Goal: Task Accomplishment & Management: Use online tool/utility

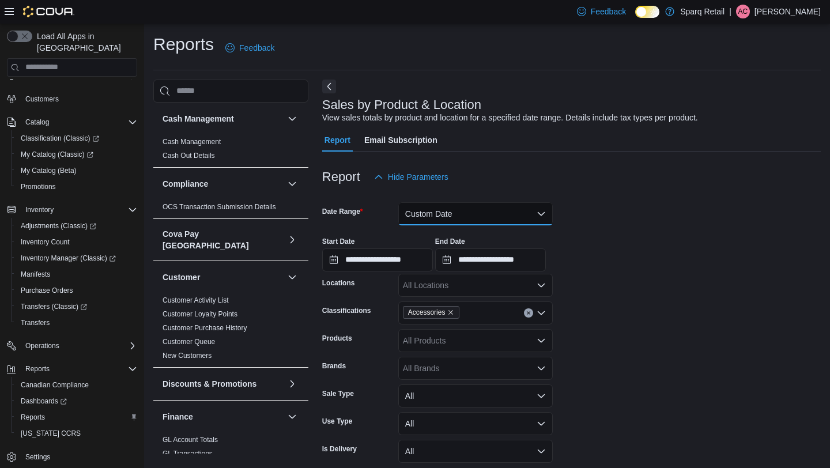
click at [431, 214] on button "Custom Date" at bounding box center [475, 213] width 154 height 23
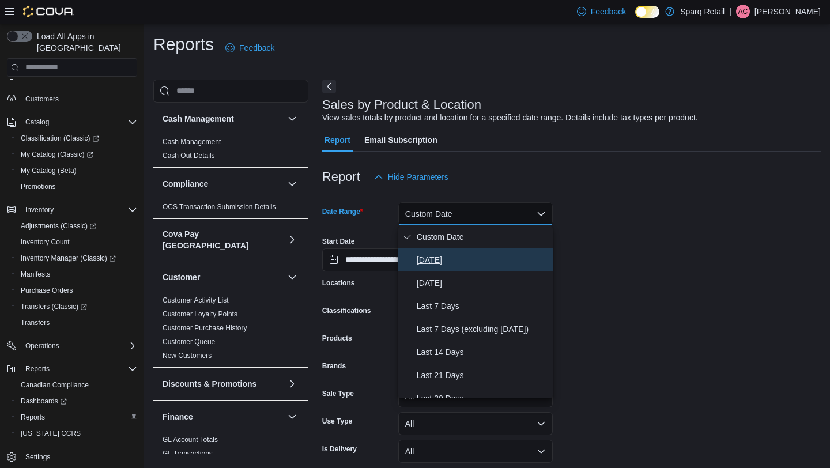
click at [431, 252] on button "Today" at bounding box center [475, 259] width 154 height 23
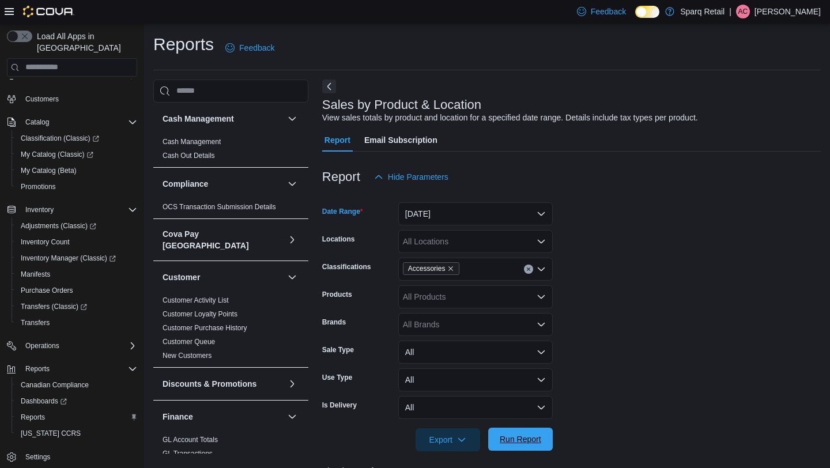
click at [521, 429] on span "Run Report" at bounding box center [520, 439] width 51 height 23
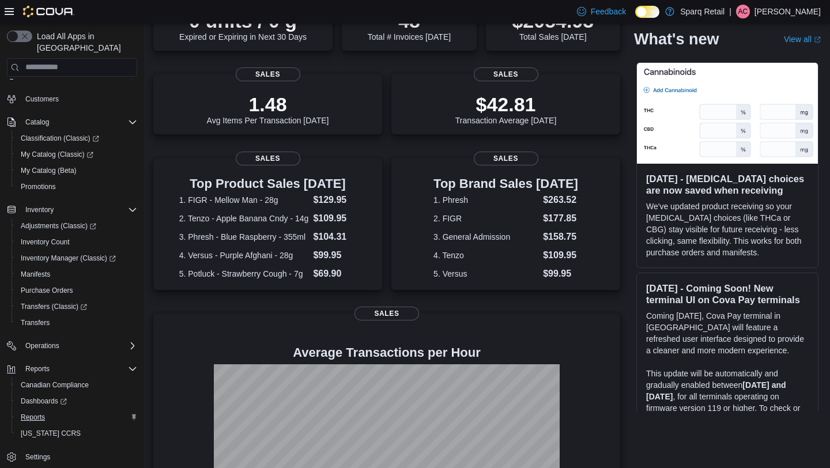
scroll to position [127, 0]
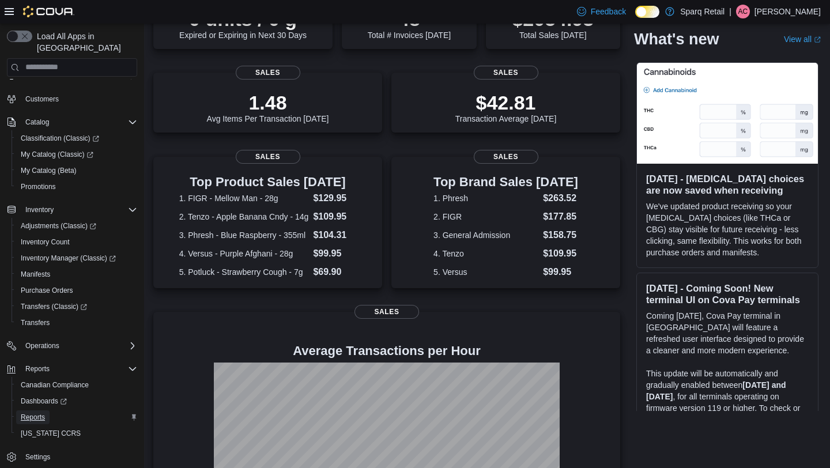
click at [32, 413] on span "Reports" at bounding box center [33, 417] width 24 height 9
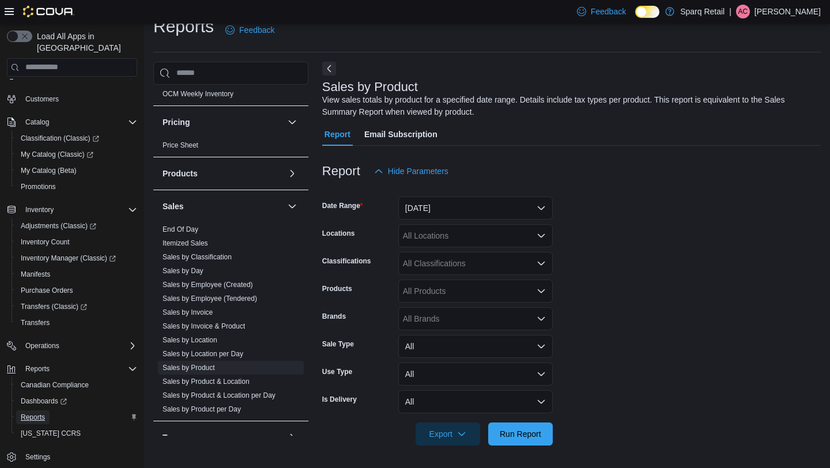
scroll to position [682, 0]
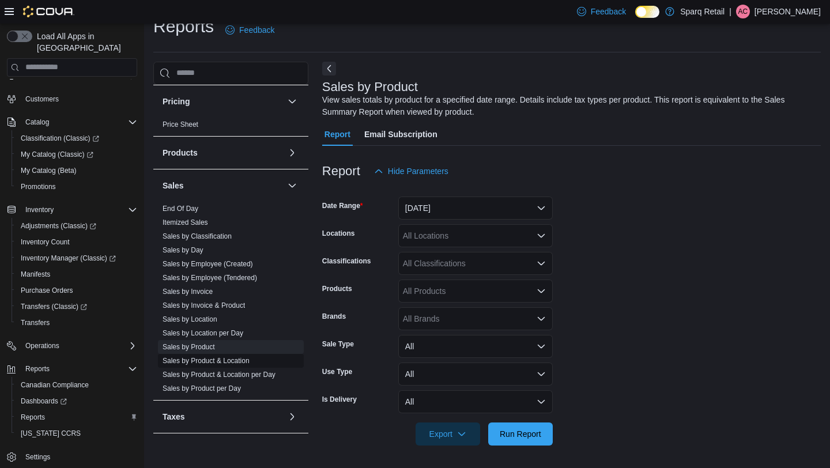
click at [209, 357] on link "Sales by Product & Location" at bounding box center [206, 361] width 87 height 8
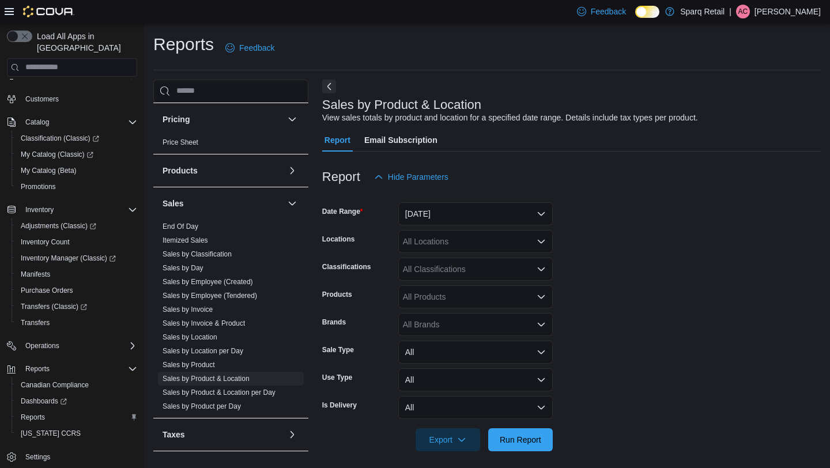
scroll to position [6, 0]
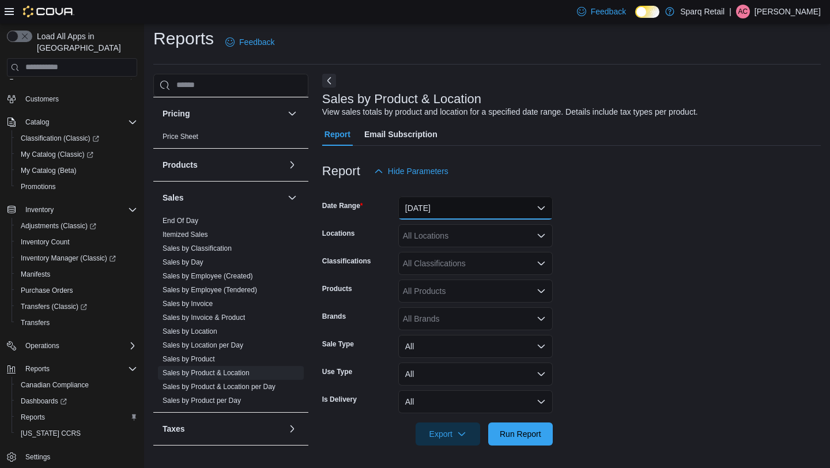
click at [450, 210] on button "Yesterday" at bounding box center [475, 208] width 154 height 23
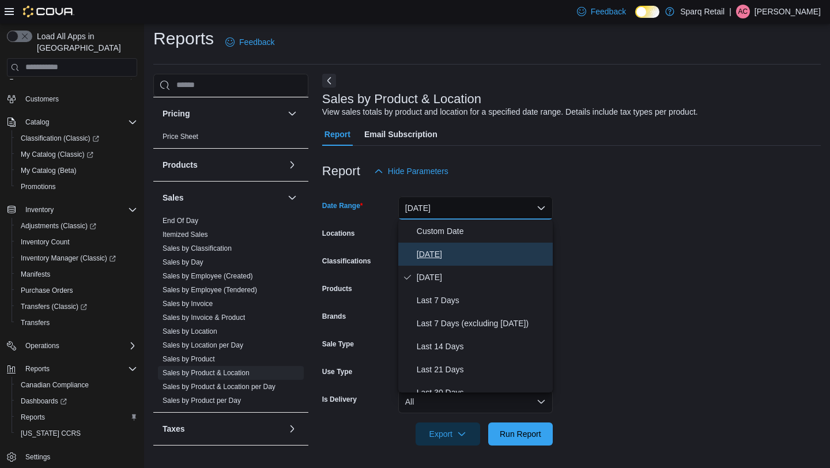
click at [437, 254] on span "Today" at bounding box center [482, 254] width 131 height 14
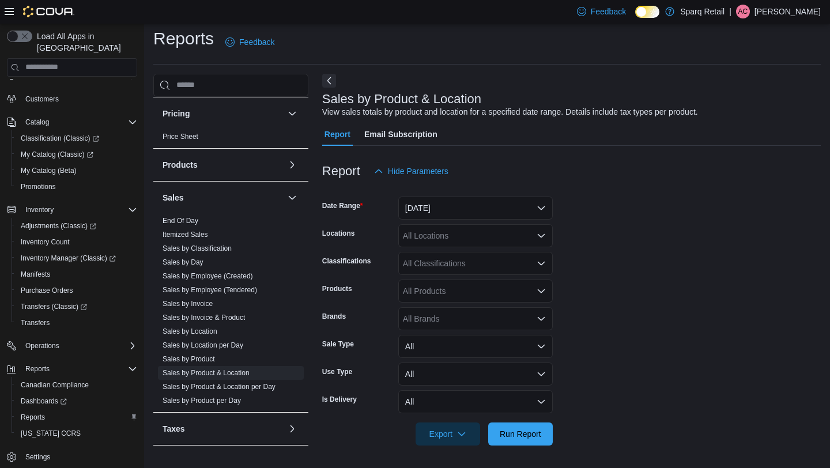
click at [437, 254] on div "All Classifications" at bounding box center [475, 263] width 154 height 23
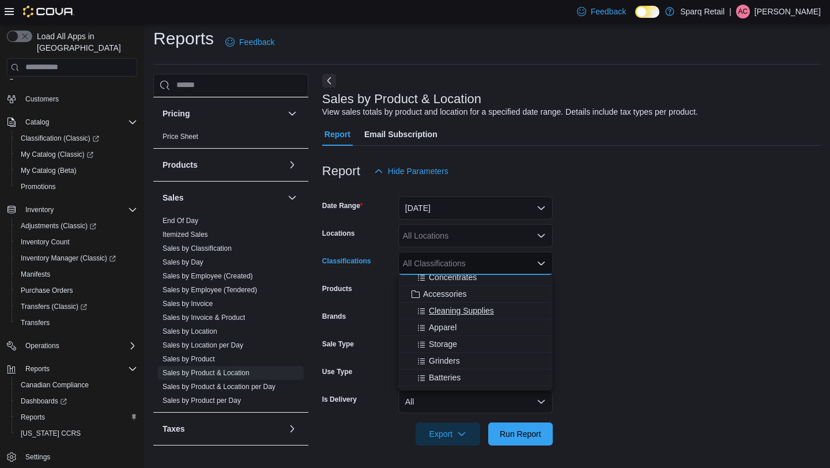
scroll to position [205, 0]
click at [437, 300] on button "Accessories" at bounding box center [475, 295] width 154 height 17
click at [662, 275] on form "Date Range Today Locations All Locations Classifications Accessories Combo box.…" at bounding box center [571, 314] width 499 height 263
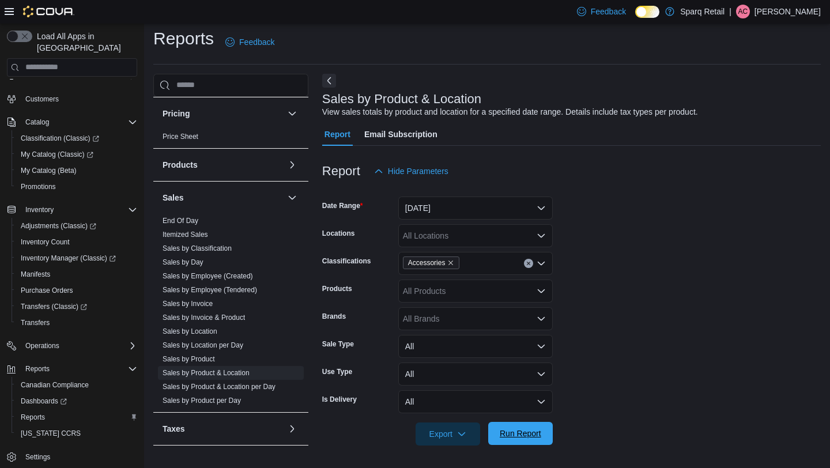
click at [520, 439] on span "Run Report" at bounding box center [520, 433] width 51 height 23
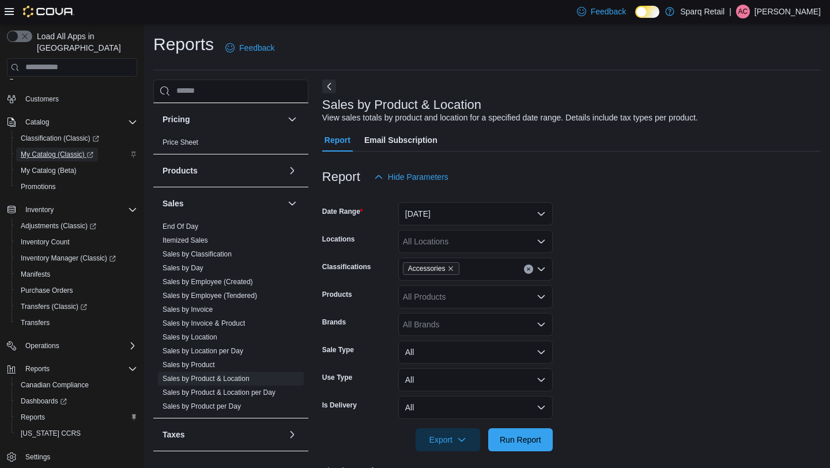
click at [65, 150] on span "My Catalog (Classic)" at bounding box center [57, 154] width 73 height 9
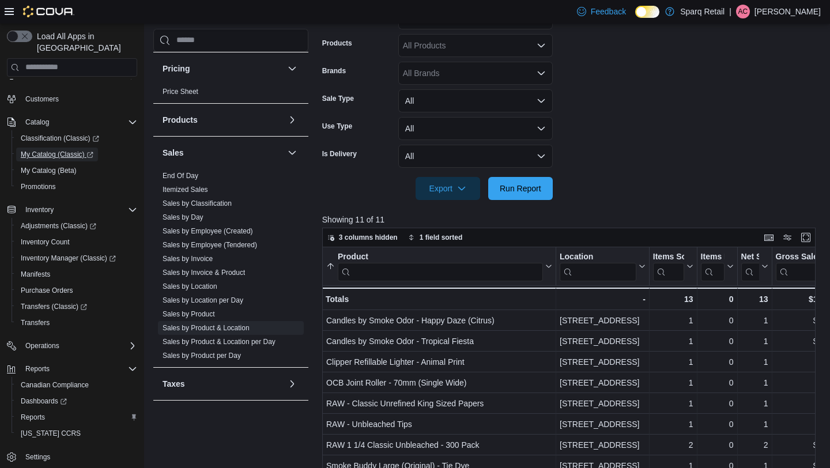
scroll to position [250, 0]
click at [512, 190] on span "Run Report" at bounding box center [520, 189] width 41 height 12
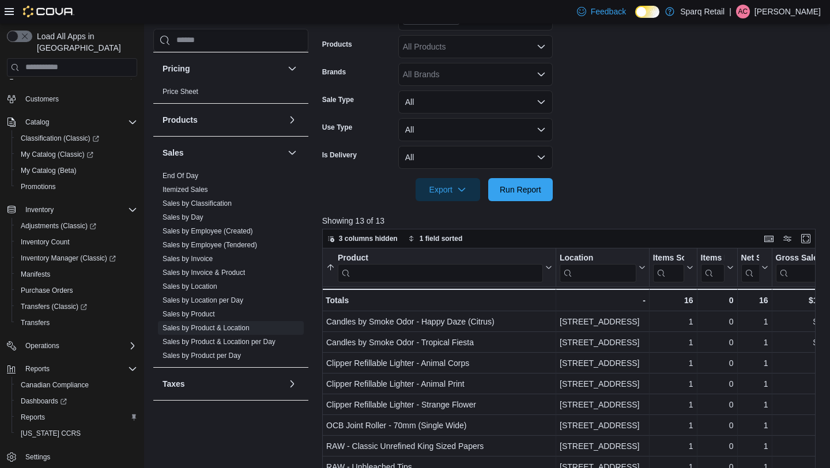
scroll to position [394, 0]
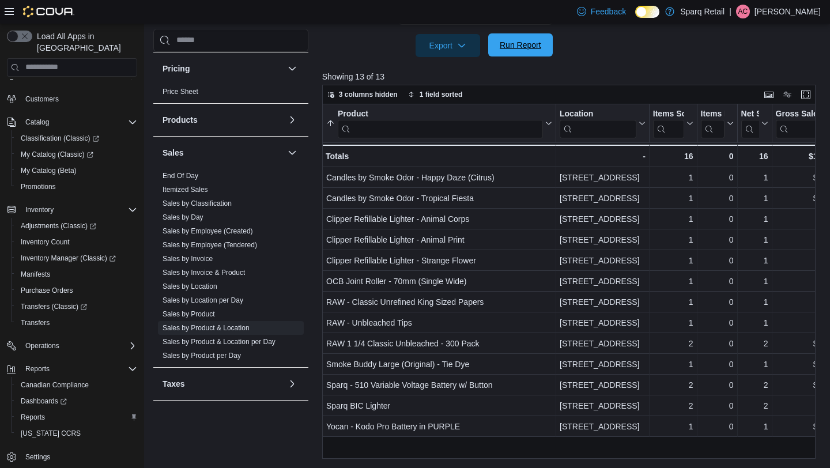
click at [531, 55] on span "Run Report" at bounding box center [520, 44] width 51 height 23
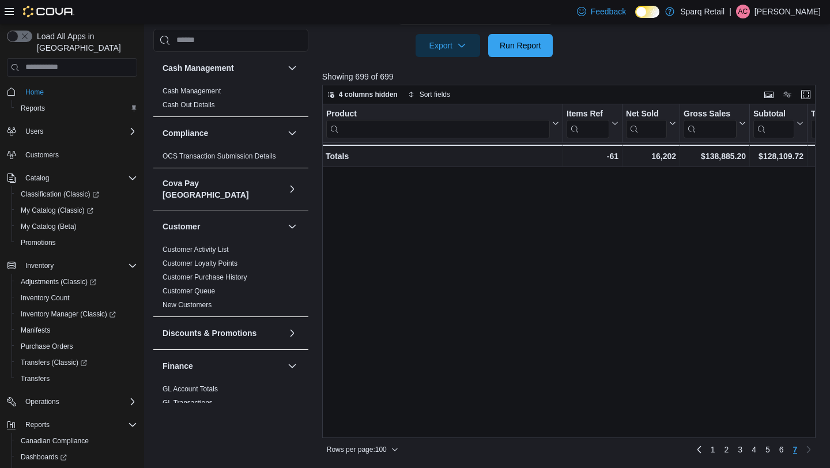
scroll to position [1783, 0]
